Goal: Check status: Check status

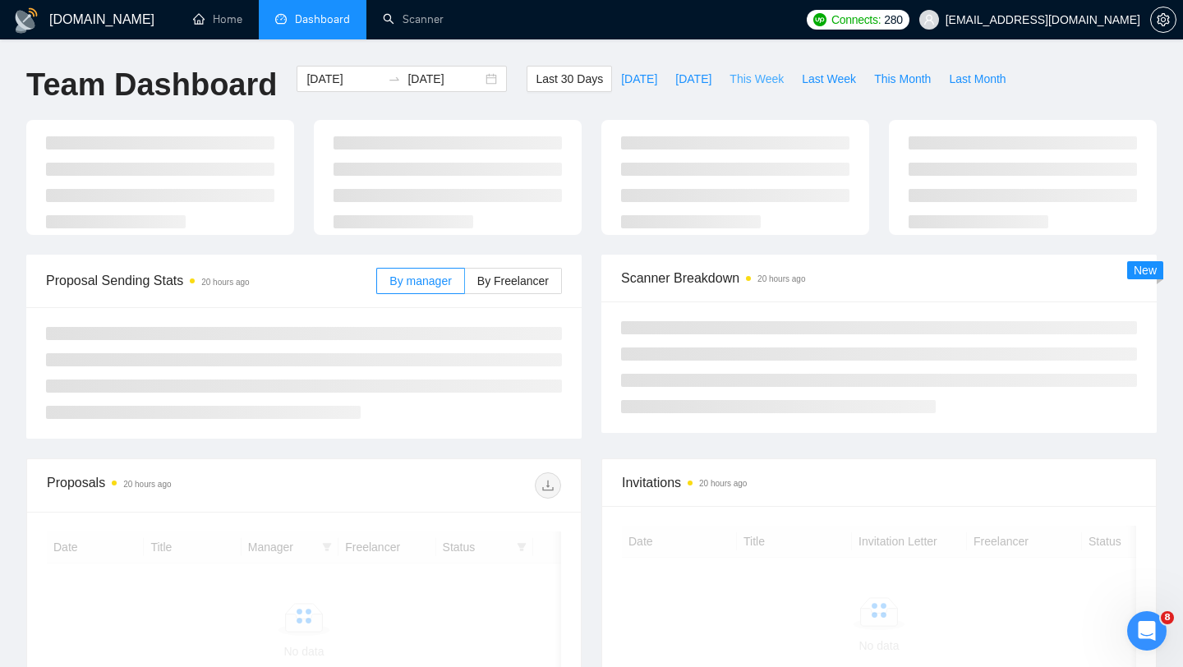
click at [766, 81] on span "This Week" at bounding box center [756, 79] width 54 height 18
type input "[DATE]"
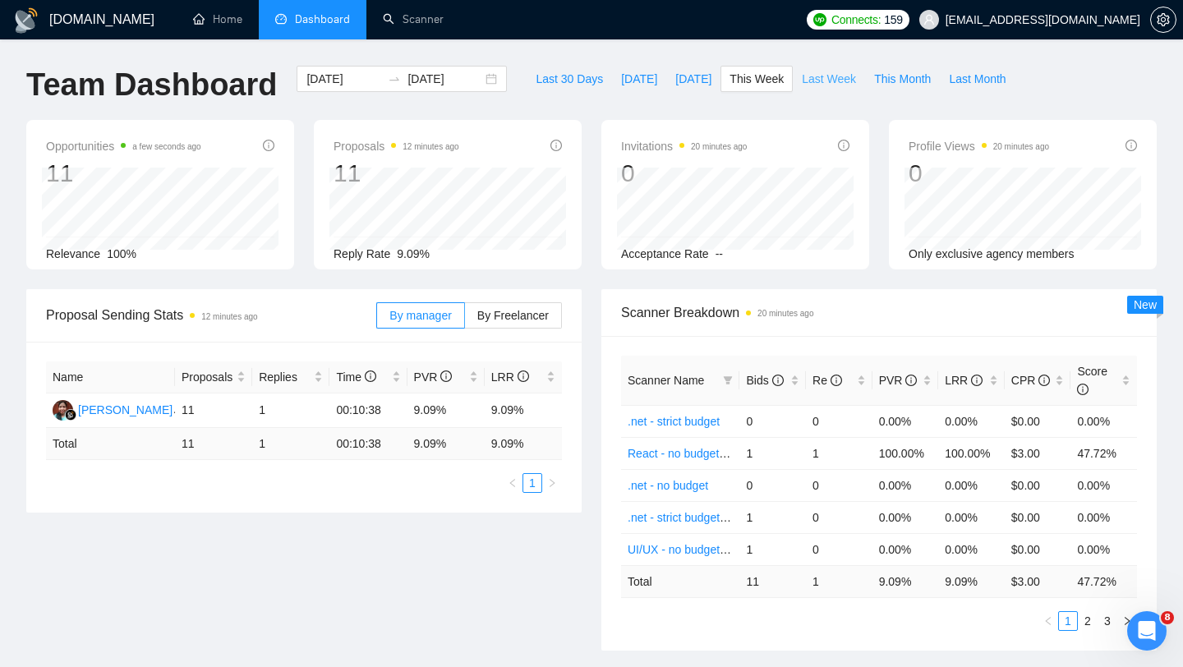
click at [829, 84] on span "Last Week" at bounding box center [829, 79] width 54 height 18
type input "[DATE]"
click at [894, 79] on span "This Month" at bounding box center [902, 79] width 57 height 18
type input "[DATE]"
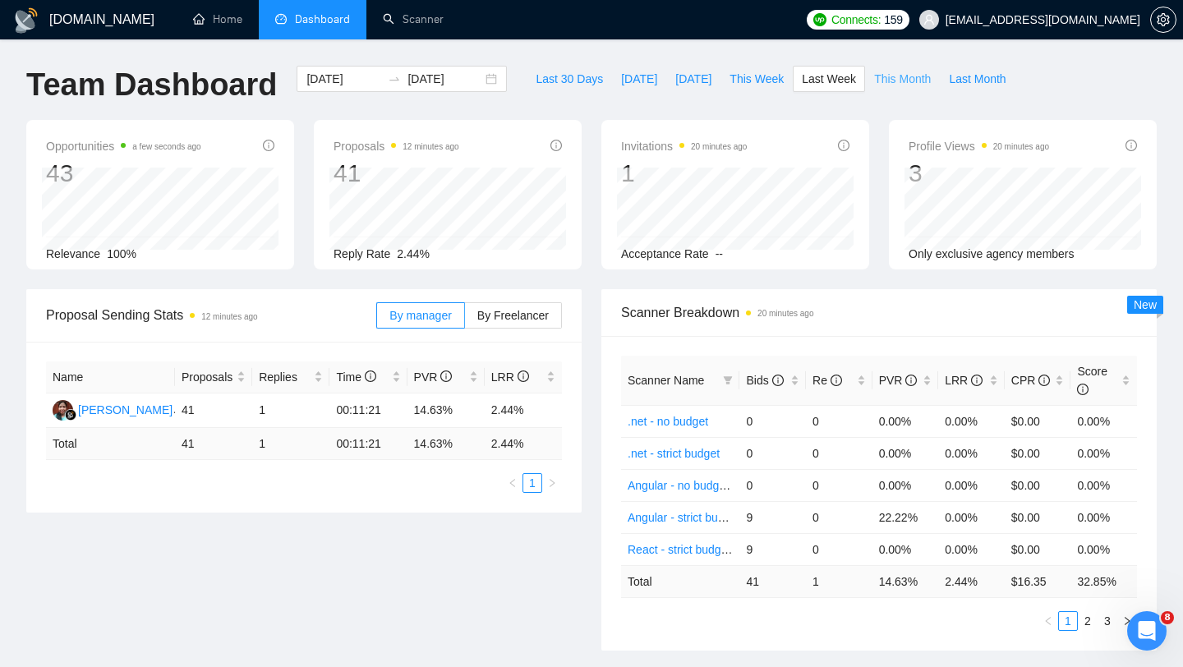
type input "[DATE]"
